Goal: Information Seeking & Learning: Learn about a topic

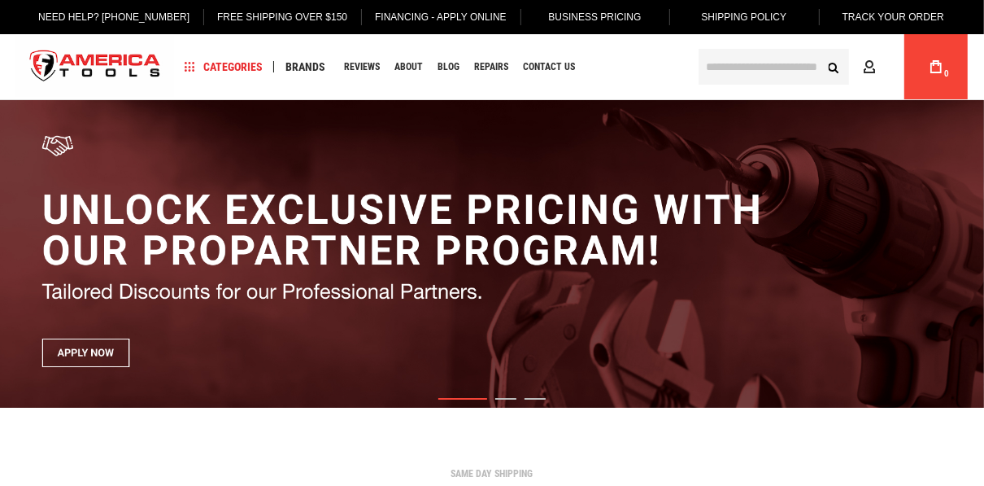
click at [713, 63] on input "text" at bounding box center [774, 67] width 151 height 36
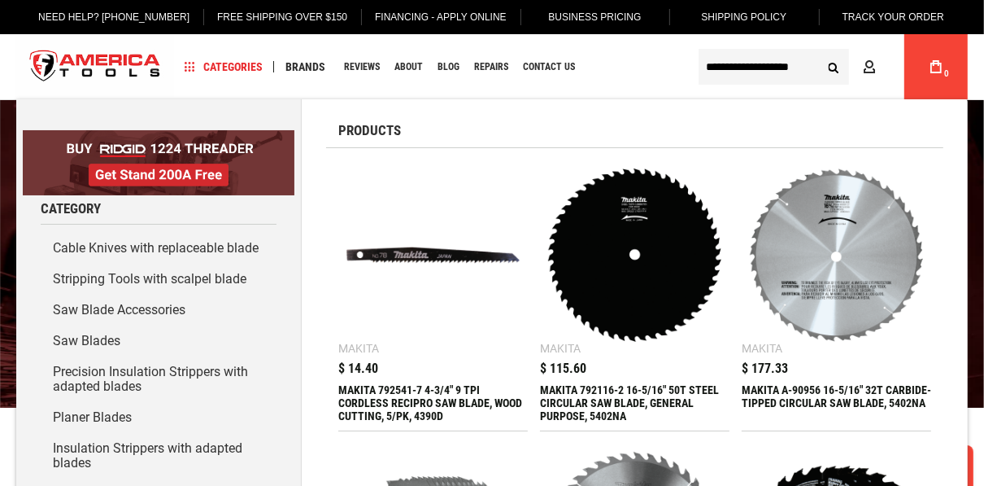
type input "**********"
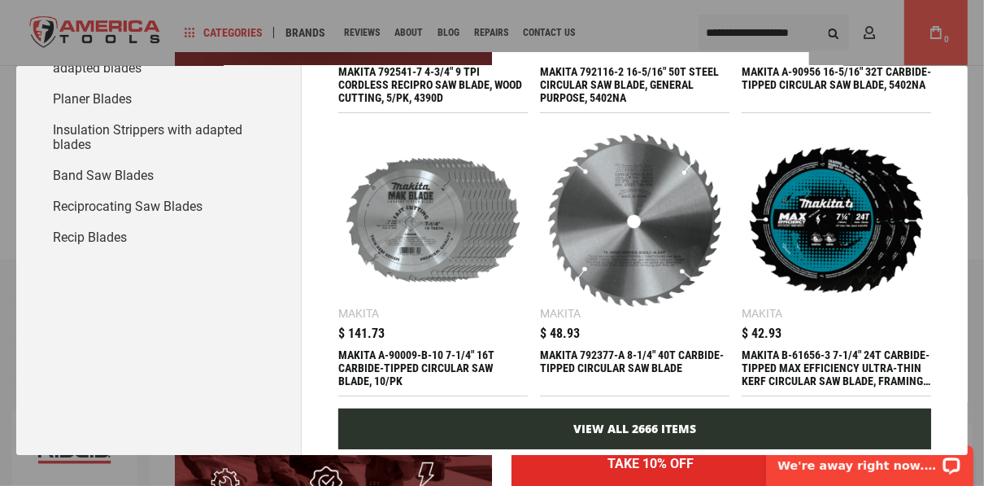
scroll to position [651, 0]
click at [653, 418] on link "View All 2666 Items" at bounding box center [634, 428] width 593 height 41
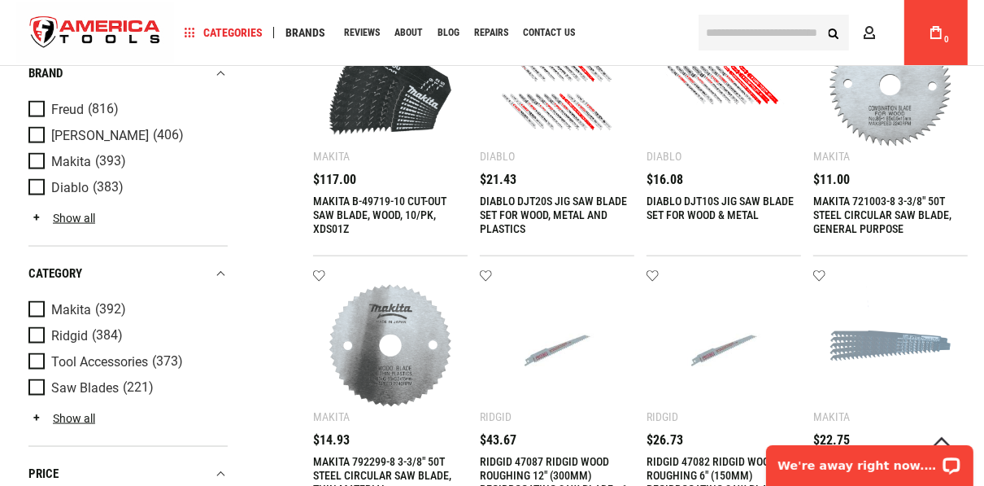
scroll to position [1562, 0]
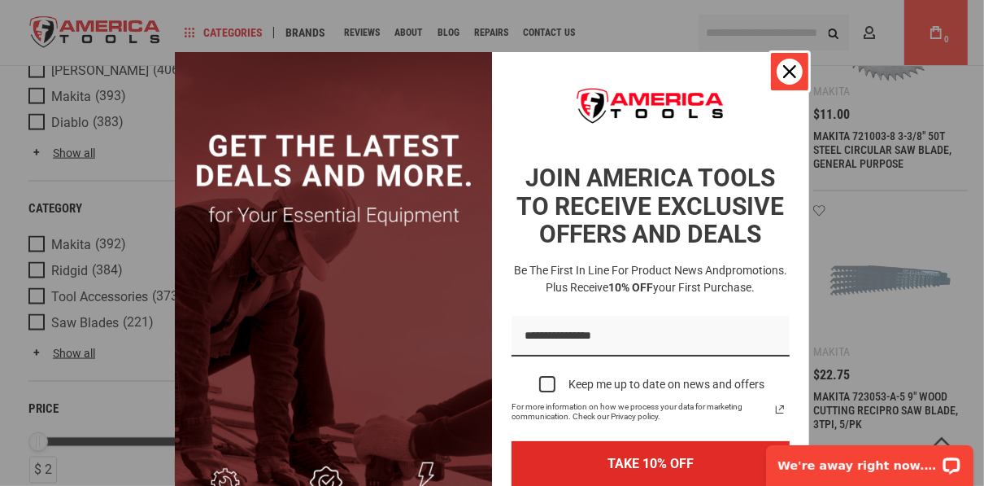
click at [783, 72] on icon "close icon" at bounding box center [789, 71] width 13 height 13
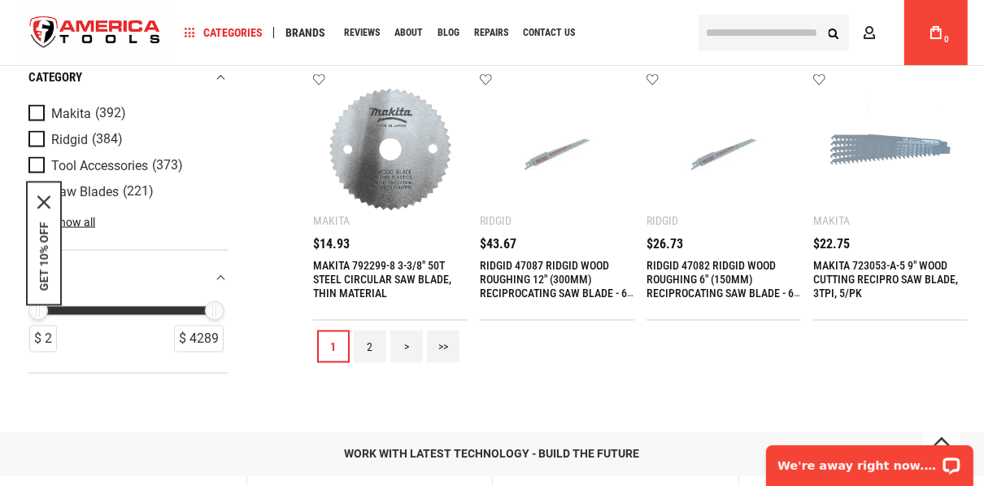
scroll to position [1692, 0]
click at [435, 349] on link ">>" at bounding box center [443, 347] width 33 height 33
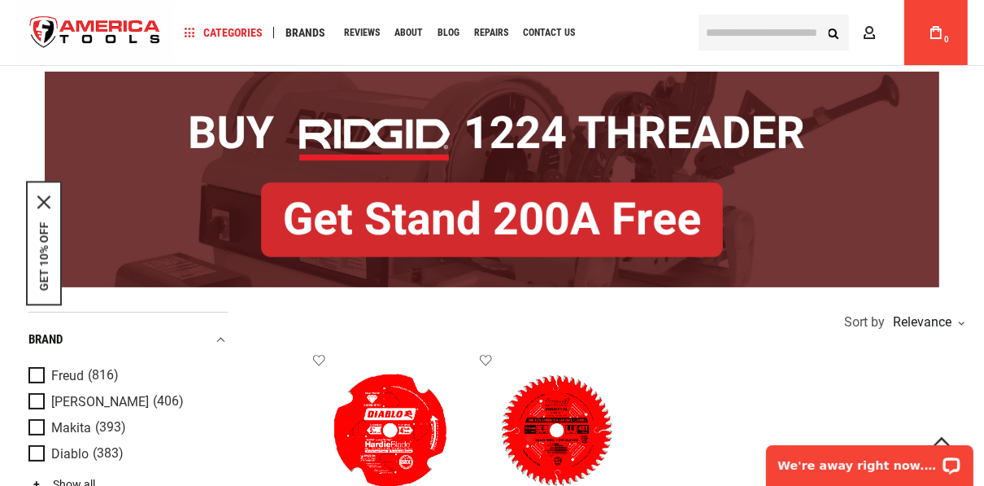
scroll to position [0, 0]
